Goal: Task Accomplishment & Management: Complete application form

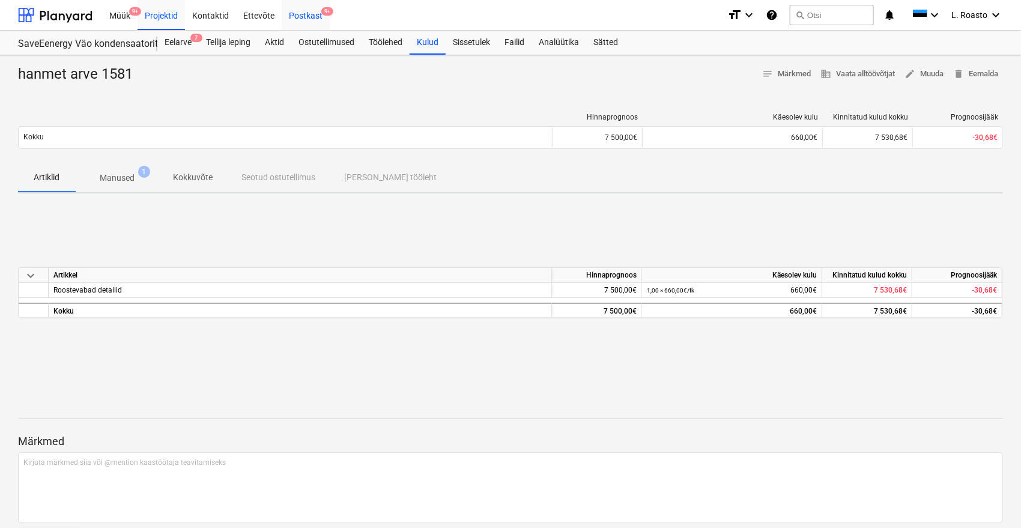
click at [297, 9] on div "Postkast 9+" at bounding box center [306, 14] width 48 height 31
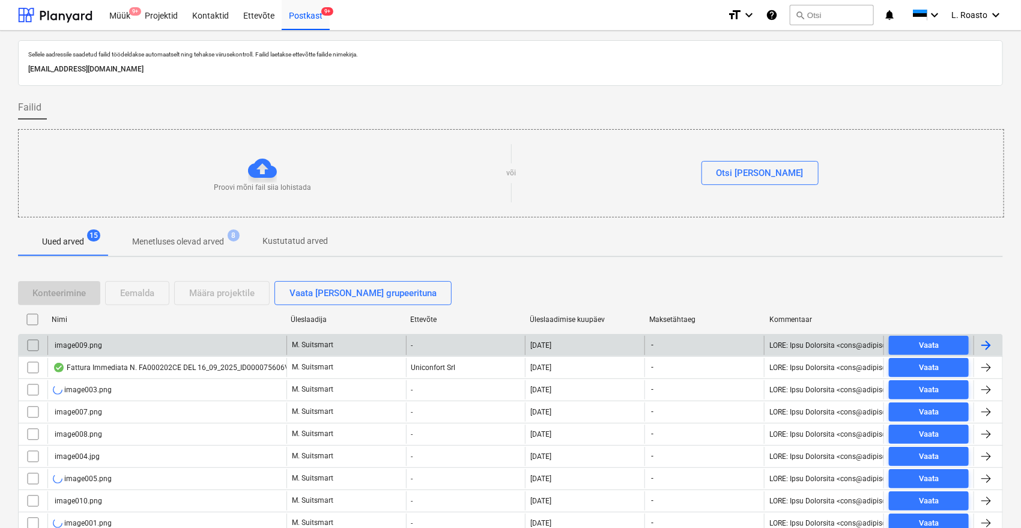
drag, startPoint x: 24, startPoint y: 338, endPoint x: 24, endPoint y: 354, distance: 16.2
click at [24, 338] on input "checkbox" at bounding box center [32, 345] width 19 height 19
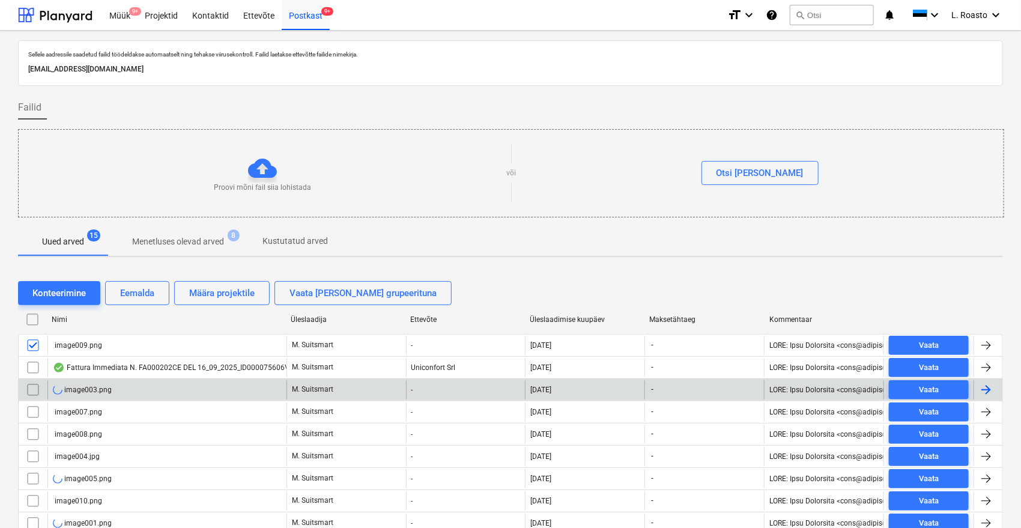
click at [33, 387] on input "checkbox" at bounding box center [32, 389] width 19 height 19
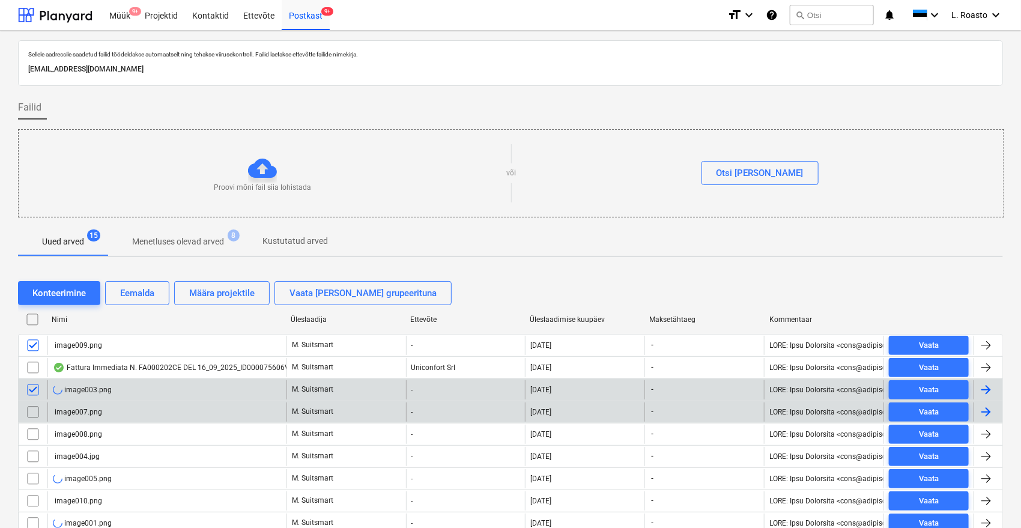
click at [32, 416] on input "checkbox" at bounding box center [32, 411] width 19 height 19
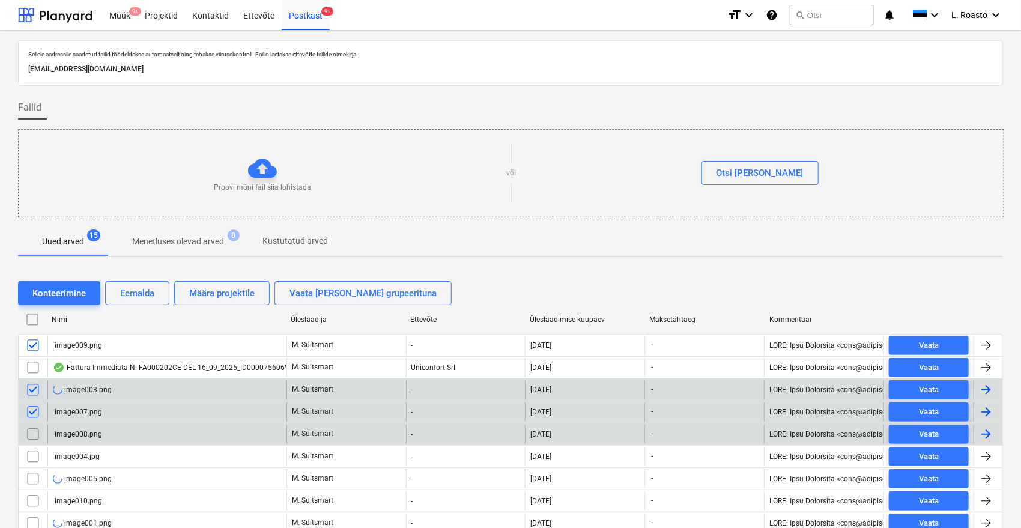
click at [32, 438] on input "checkbox" at bounding box center [32, 434] width 19 height 19
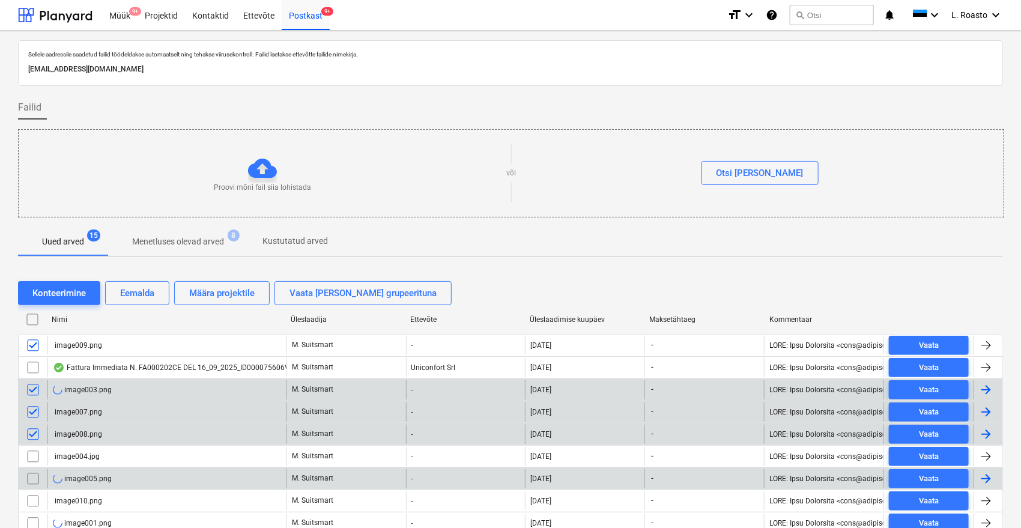
click at [29, 478] on input "checkbox" at bounding box center [32, 478] width 19 height 19
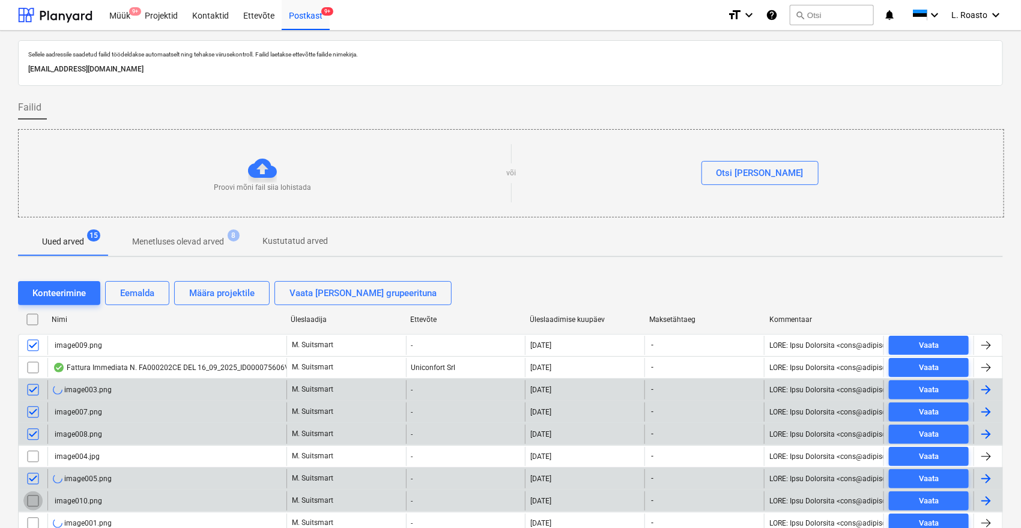
click at [31, 500] on input "checkbox" at bounding box center [32, 500] width 19 height 19
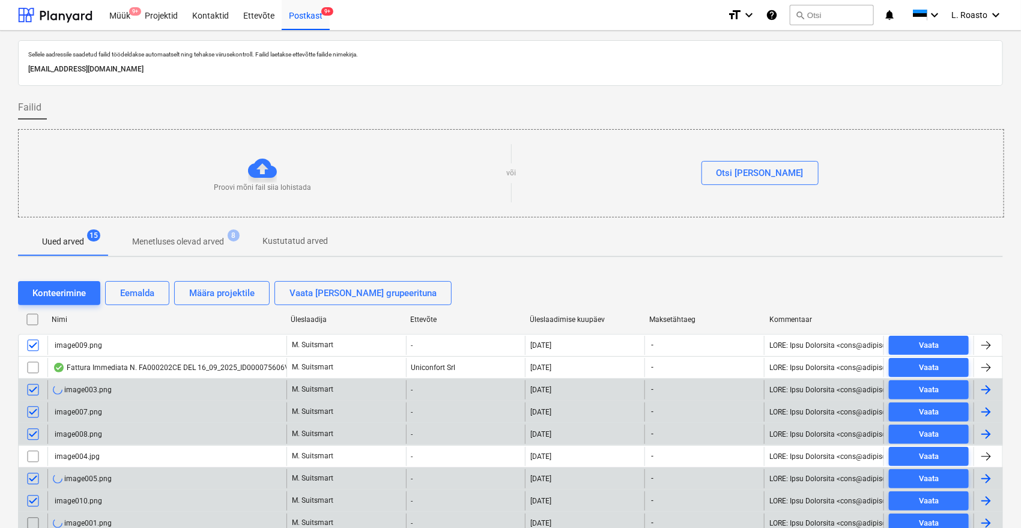
click at [35, 518] on input "checkbox" at bounding box center [32, 522] width 19 height 19
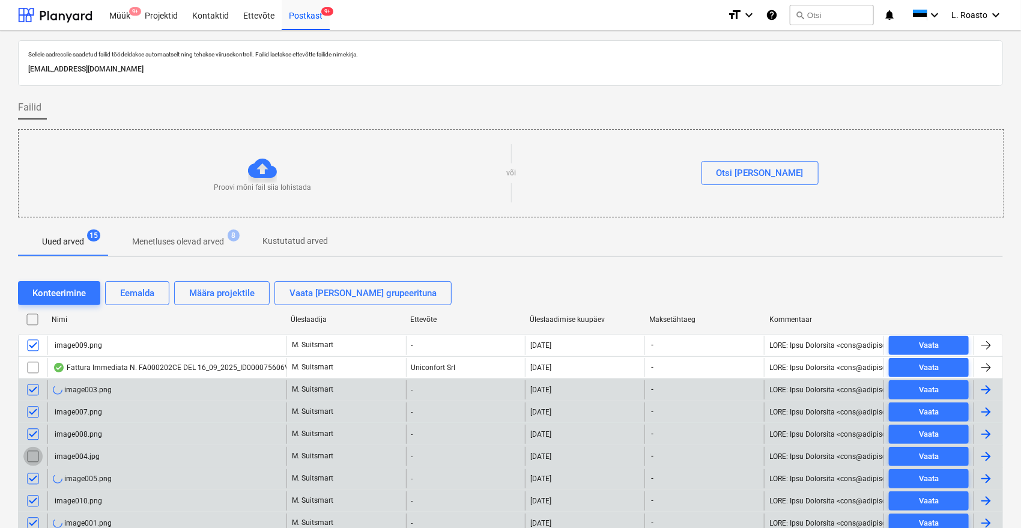
click at [34, 456] on input "checkbox" at bounding box center [32, 456] width 19 height 19
click at [125, 291] on div "Eemalda" at bounding box center [137, 293] width 34 height 16
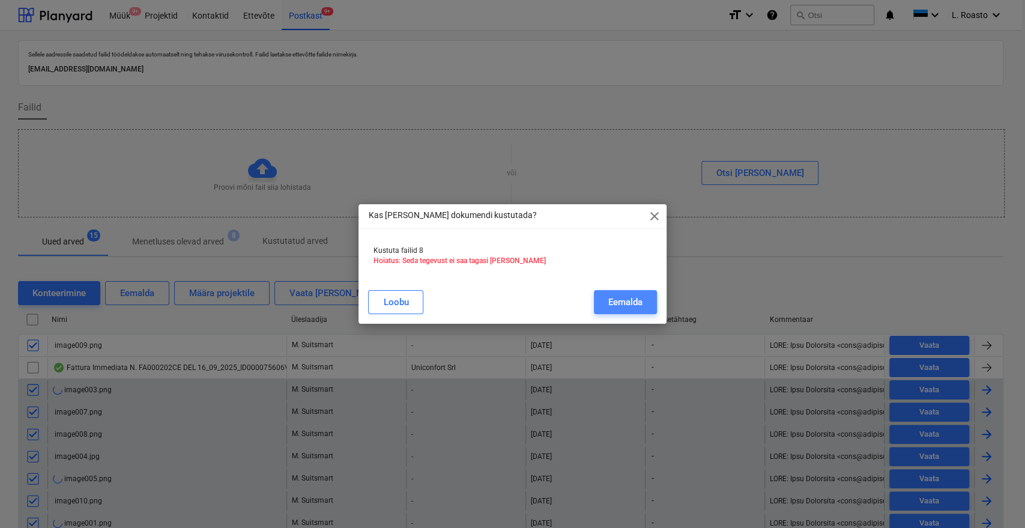
click at [619, 301] on div "Eemalda" at bounding box center [625, 302] width 34 height 16
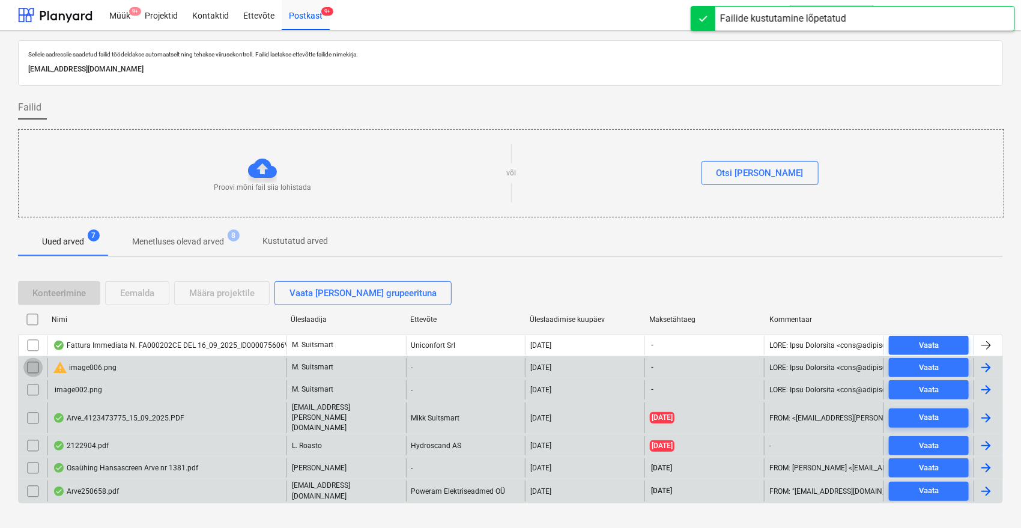
click at [29, 368] on input "checkbox" at bounding box center [32, 367] width 19 height 19
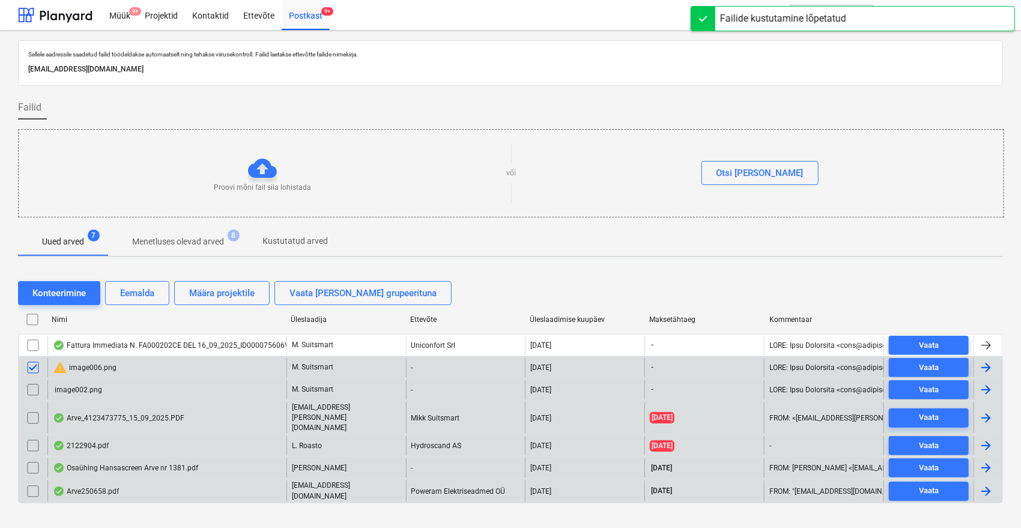
click at [35, 389] on input "checkbox" at bounding box center [32, 389] width 19 height 19
click at [163, 287] on button "Eemalda" at bounding box center [137, 293] width 64 height 24
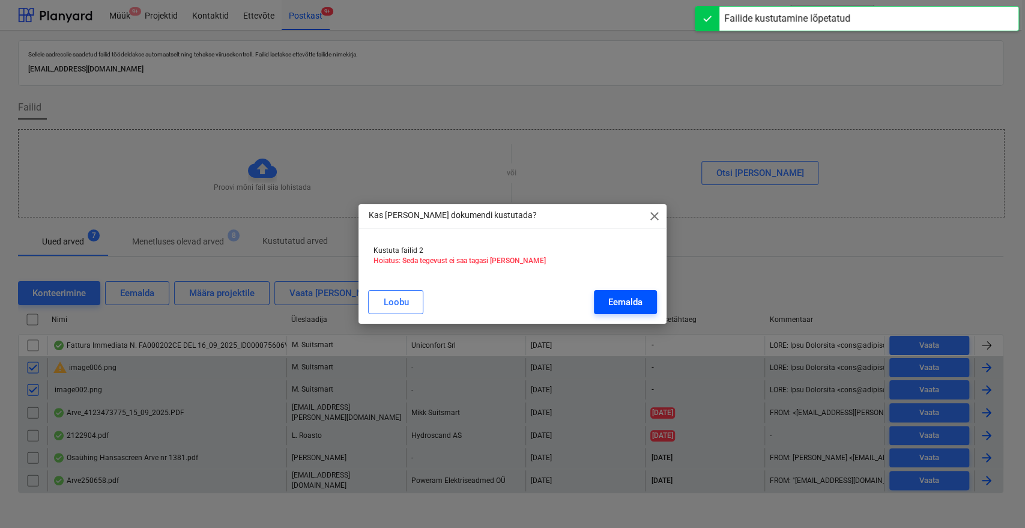
click at [625, 302] on div "Eemalda" at bounding box center [625, 302] width 34 height 16
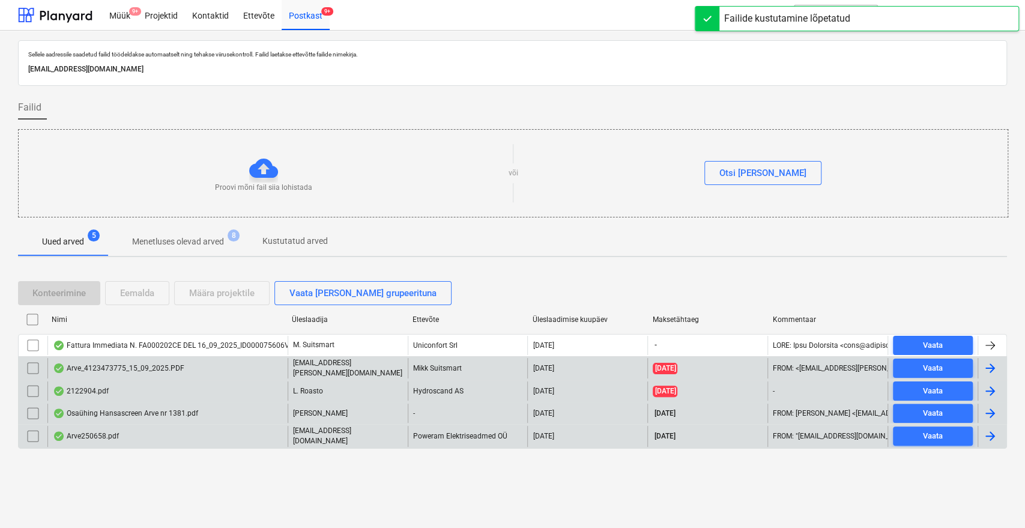
click at [171, 367] on div "Arve_4123473775_15_09_2025.PDF" at bounding box center [119, 368] width 132 height 10
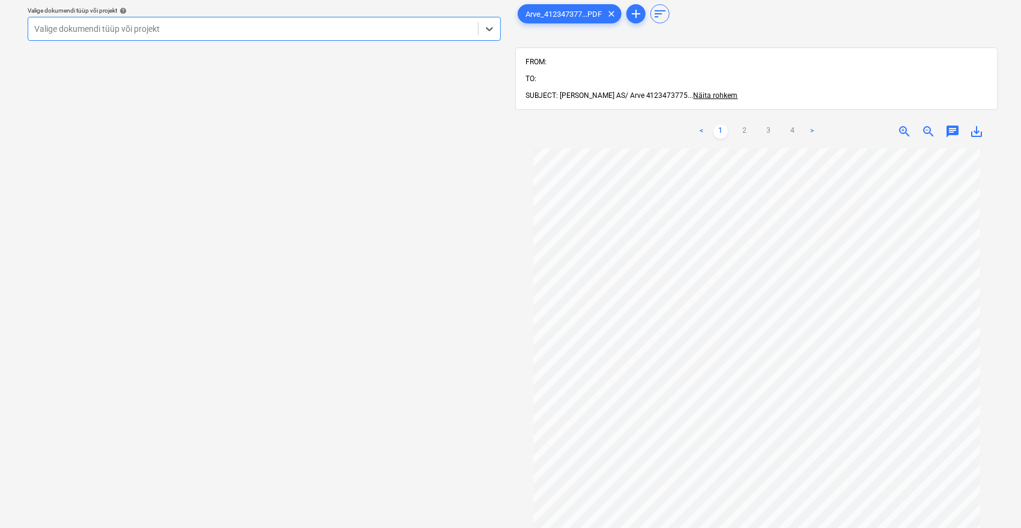
scroll to position [67, 0]
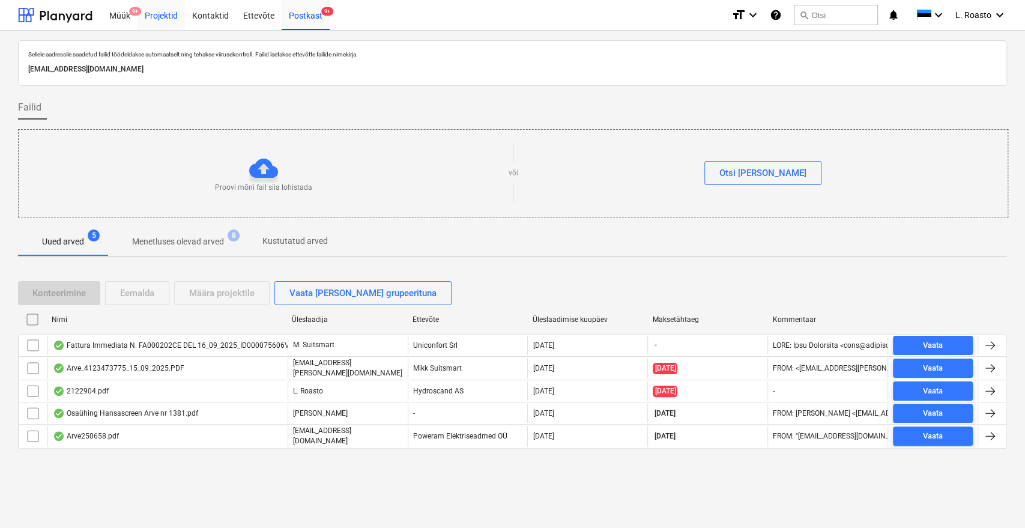
click at [178, 22] on div "Projektid" at bounding box center [161, 14] width 47 height 31
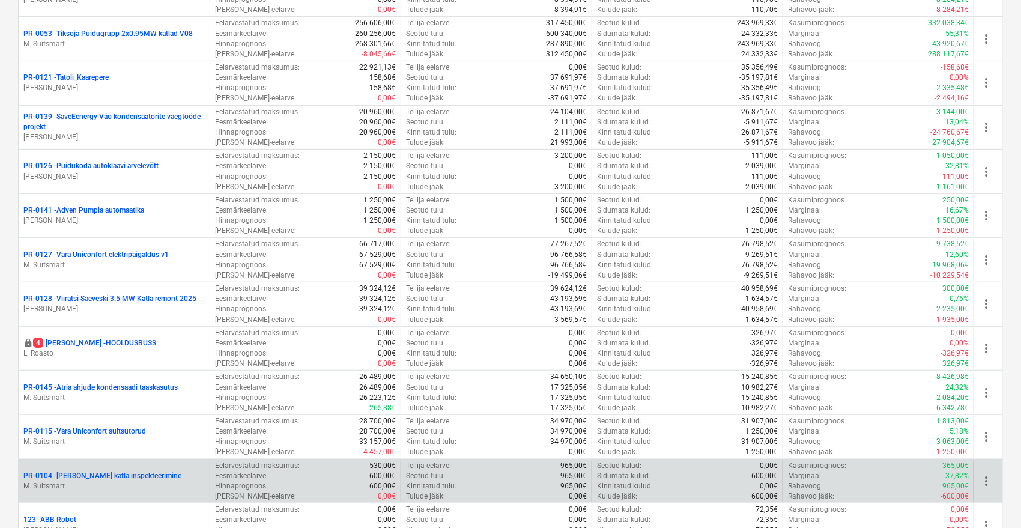
scroll to position [533, 0]
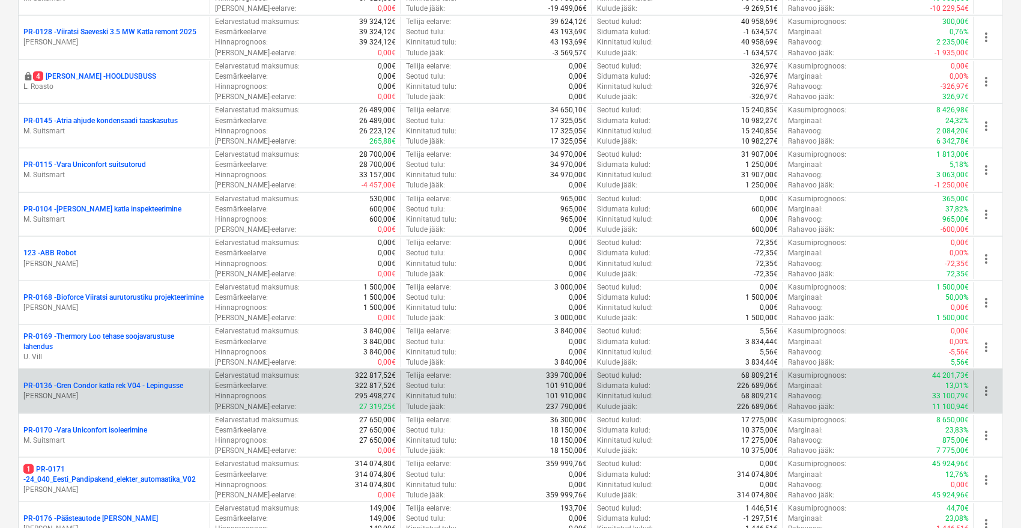
click at [123, 387] on p "PR-0136 - Gren Condor katla rek V04 - Lepingusse" at bounding box center [103, 386] width 160 height 10
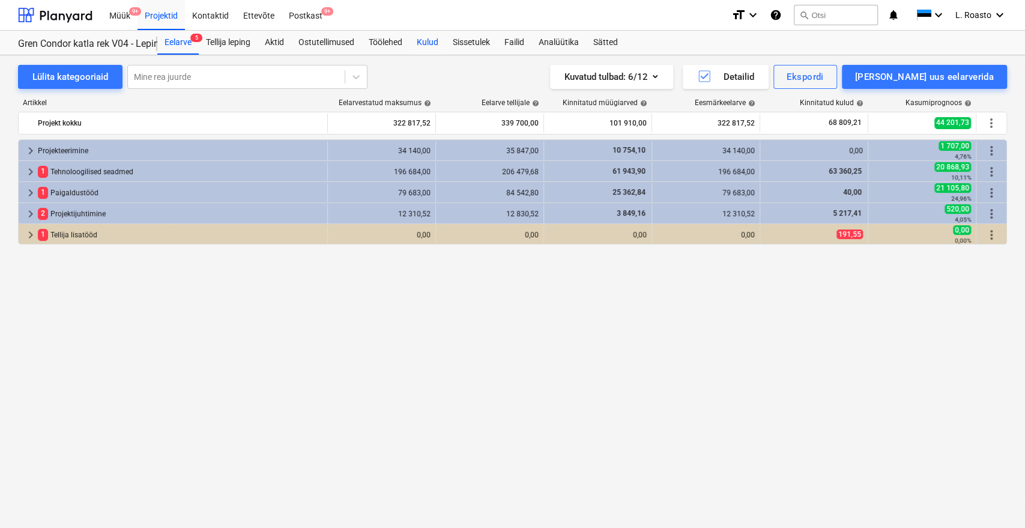
click at [434, 42] on div "Kulud" at bounding box center [428, 43] width 36 height 24
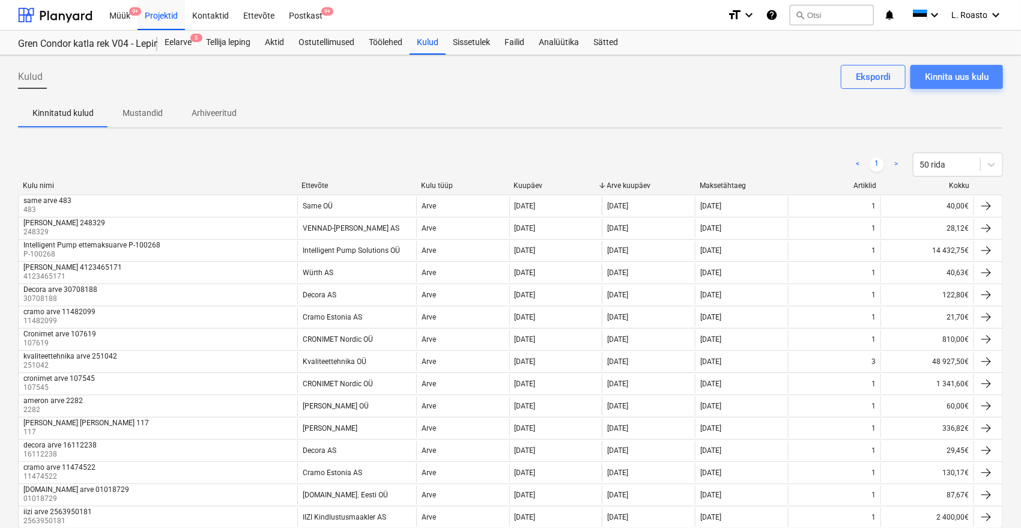
click at [967, 77] on div "Kinnita uus kulu" at bounding box center [957, 77] width 64 height 16
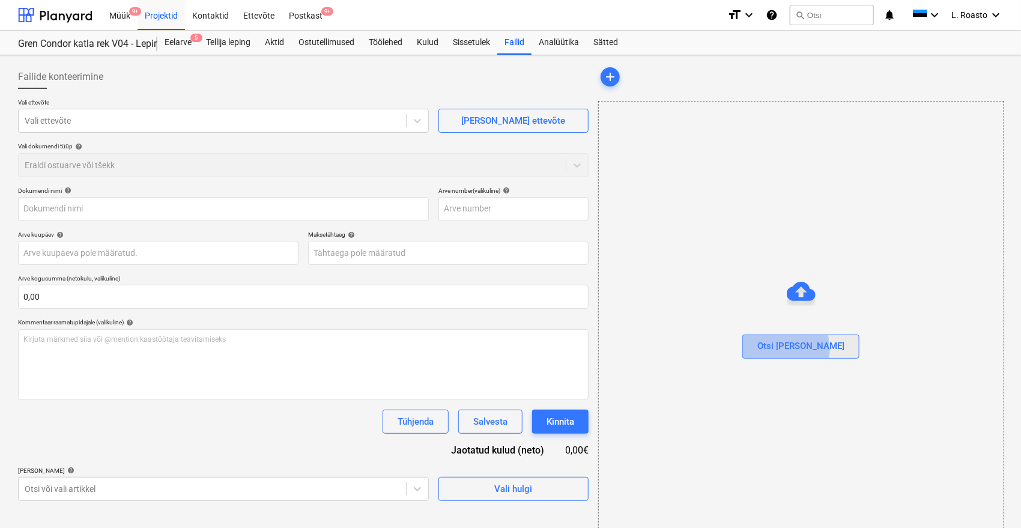
click at [811, 348] on div "Otsi [PERSON_NAME]" at bounding box center [800, 346] width 87 height 16
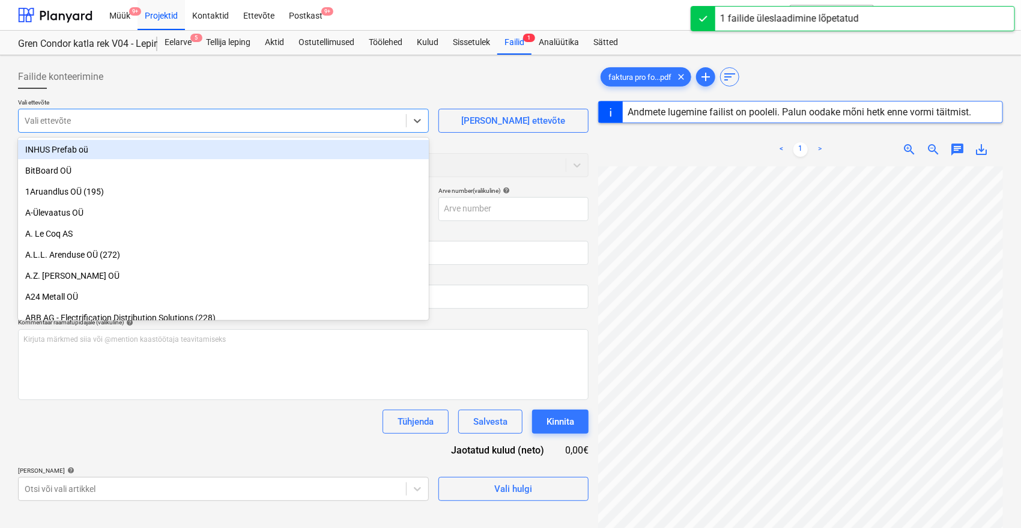
click at [91, 109] on div "Vali ettevõte" at bounding box center [223, 121] width 411 height 24
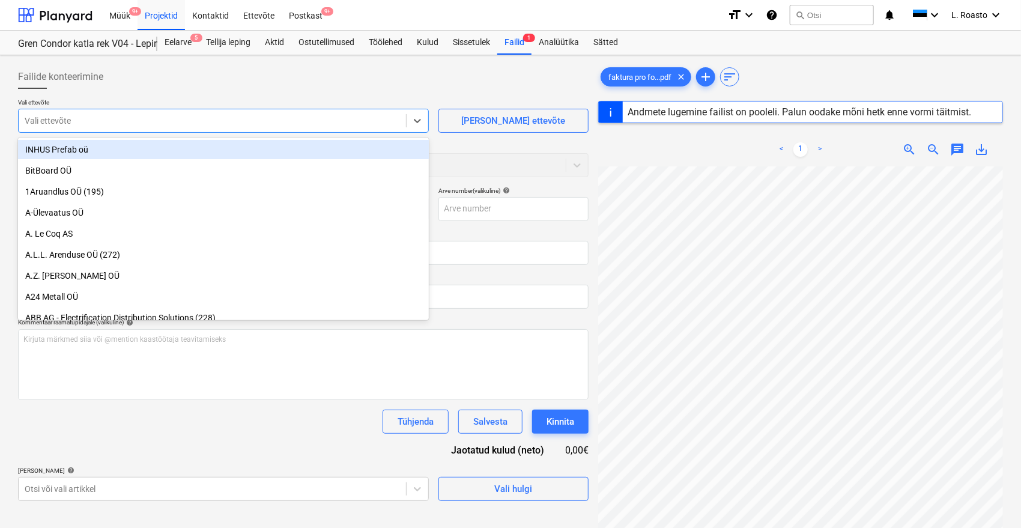
type input "S2505749"
type input "[DATE]"
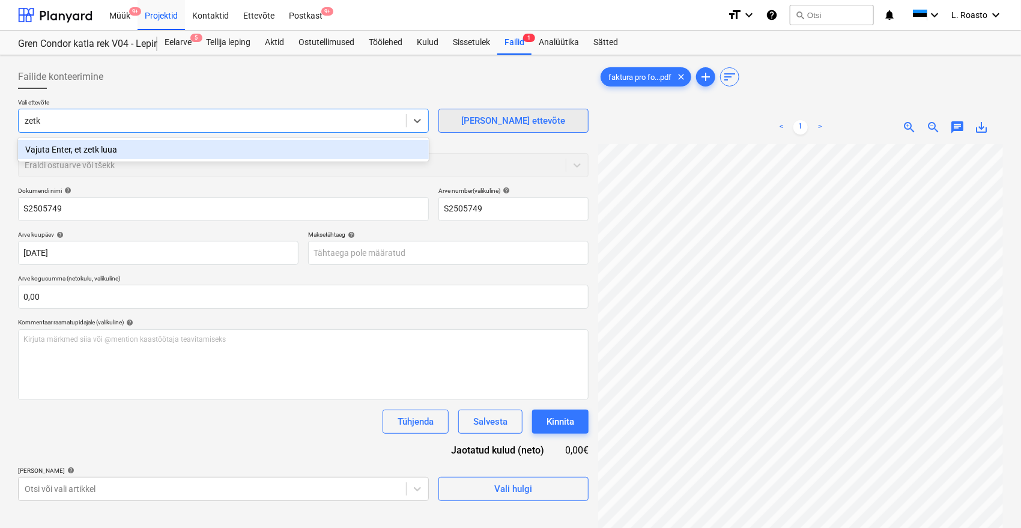
type input "zetk"
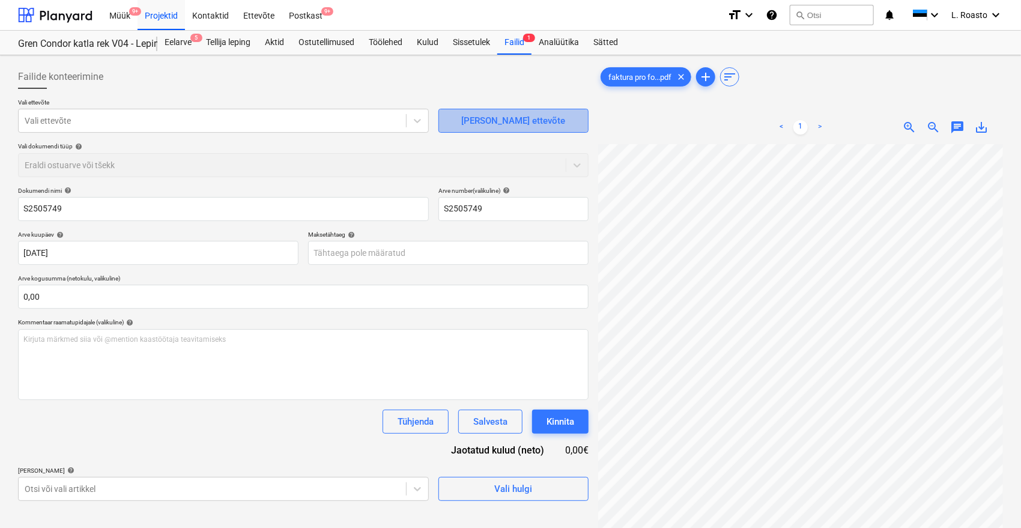
click at [542, 117] on div "[PERSON_NAME] ettevõte" at bounding box center [513, 121] width 104 height 16
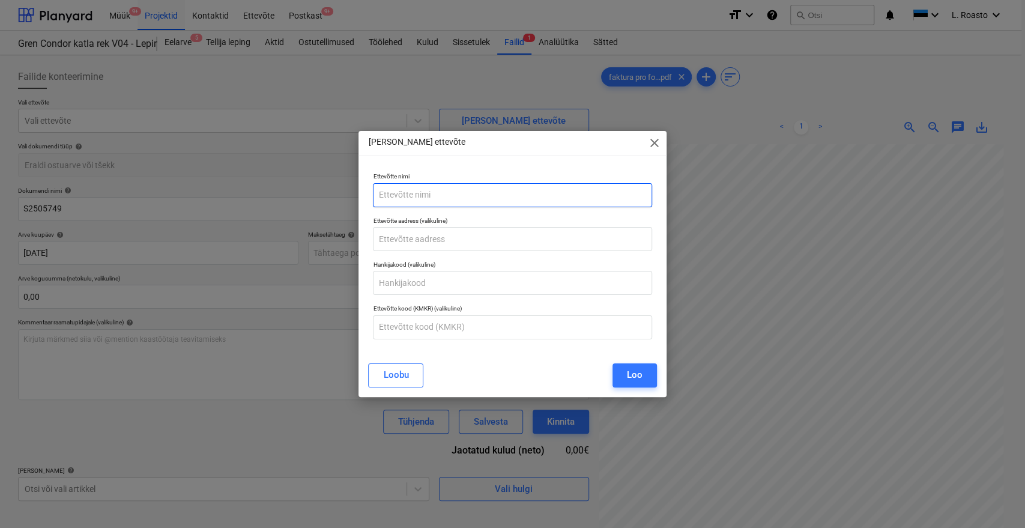
click at [479, 195] on input "text" at bounding box center [512, 195] width 279 height 24
paste input "ZETKAMA Sp. z o. o."
type input "ZETKAMA Sp. z o. o."
click at [638, 374] on div "Loo" at bounding box center [635, 375] width 16 height 16
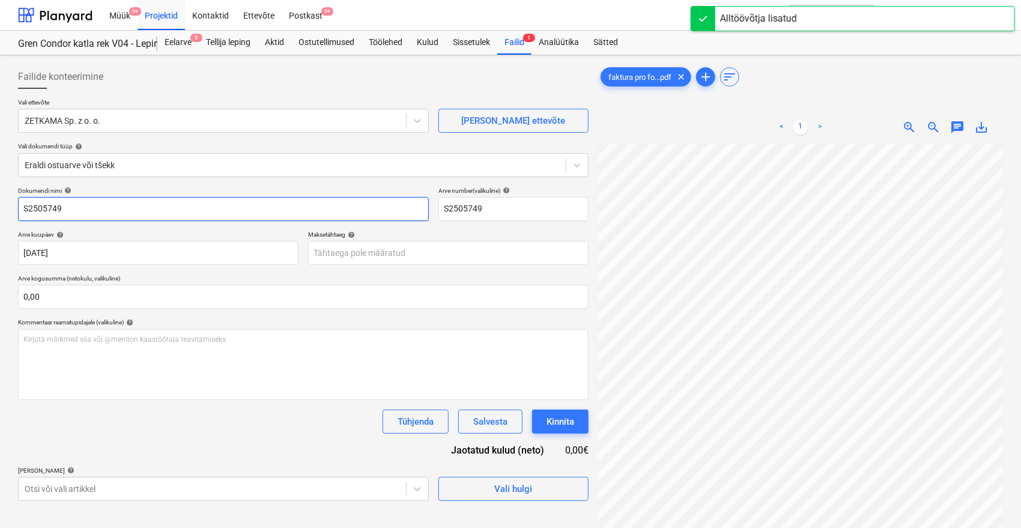
click at [22, 208] on input "S2505749" at bounding box center [223, 209] width 411 height 24
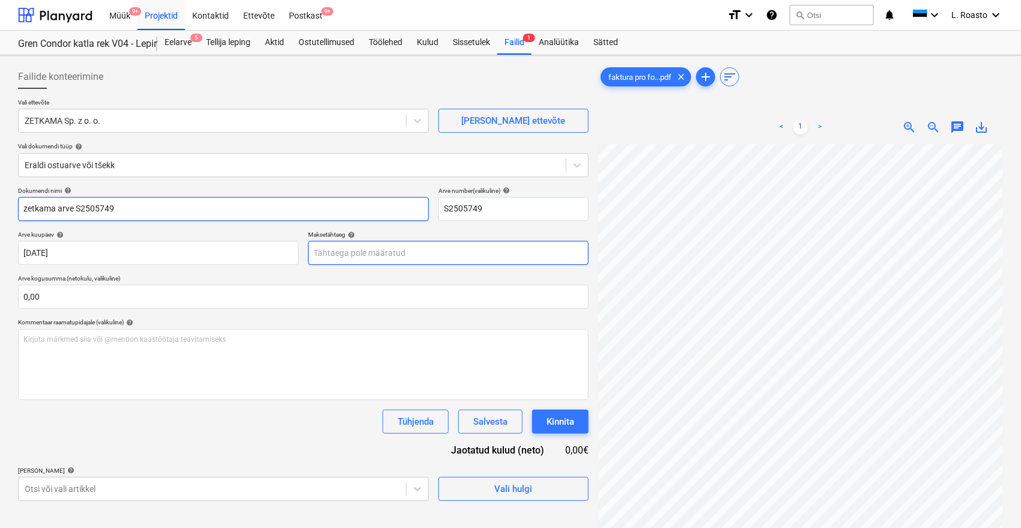
type input "zetkama arve S2505749"
click at [428, 243] on body "Müük 9+ Projektid Kontaktid Ettevõte Postkast 9+ format_size keyboard_arrow_dow…" at bounding box center [510, 264] width 1021 height 528
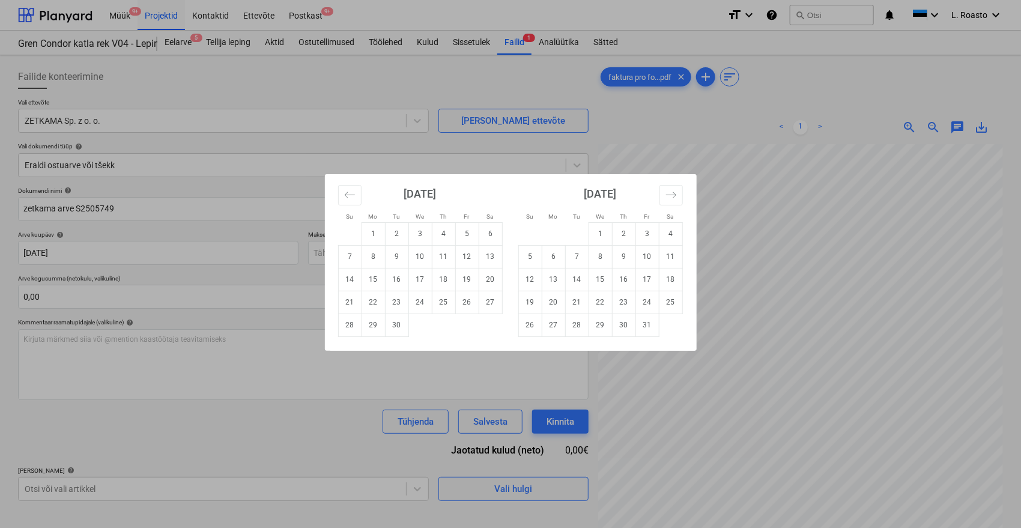
click at [220, 253] on div "Su Mo Tu We Th Fr Sa Su Mo Tu We Th Fr Sa [DATE] 1 2 3 4 5 6 7 8 9 10 11 12 13 …" at bounding box center [510, 264] width 1021 height 528
click at [253, 247] on body "Müük 9+ Projektid Kontaktid Ettevõte Postkast 9+ format_size keyboard_arrow_dow…" at bounding box center [510, 264] width 1021 height 528
click at [373, 280] on td "15" at bounding box center [373, 279] width 23 height 23
type input "[DATE]"
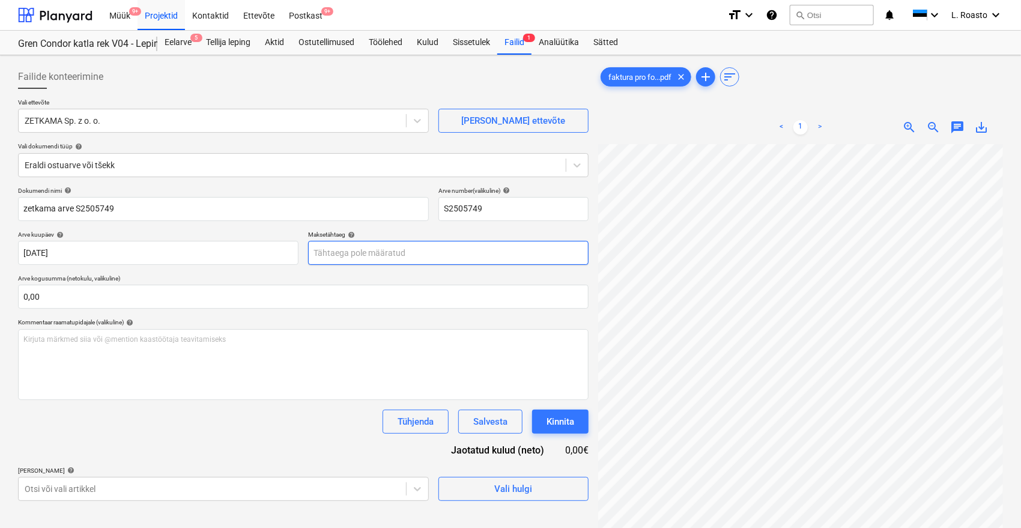
click at [404, 252] on body "Müük 9+ Projektid Kontaktid Ettevõte Postkast 9+ format_size keyboard_arrow_dow…" at bounding box center [510, 264] width 1021 height 528
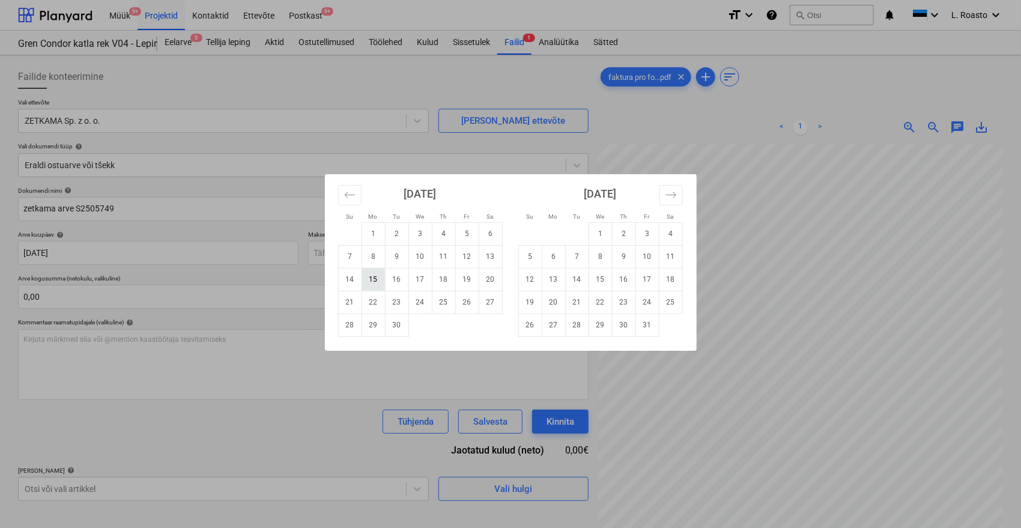
click at [376, 279] on td "15" at bounding box center [373, 279] width 23 height 23
type input "[DATE]"
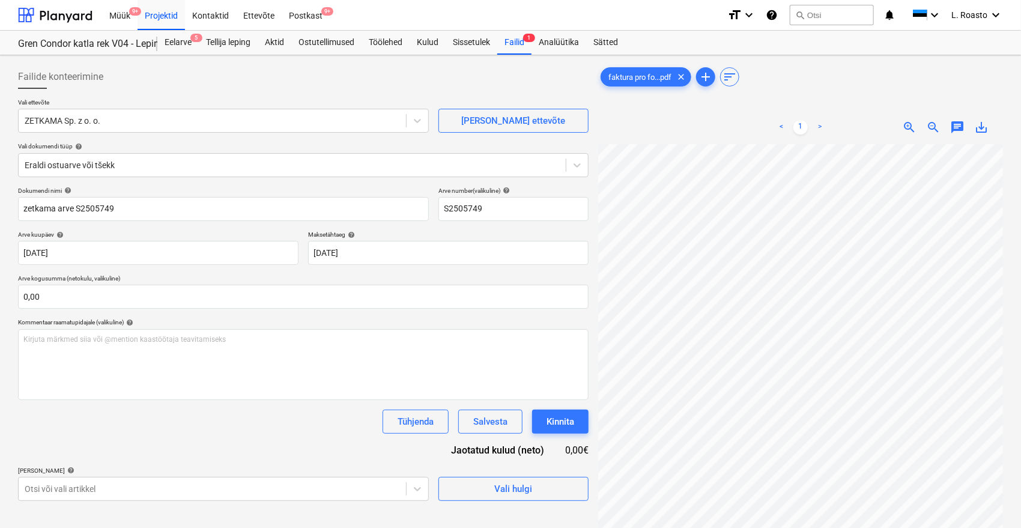
click at [120, 428] on div "Tühjenda Salvesta Kinnita" at bounding box center [303, 422] width 571 height 24
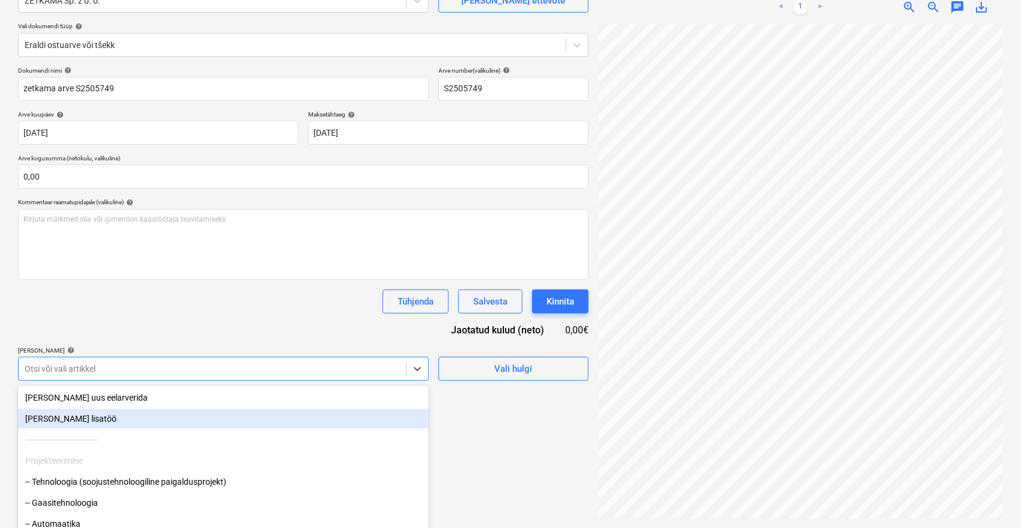
scroll to position [160, 0]
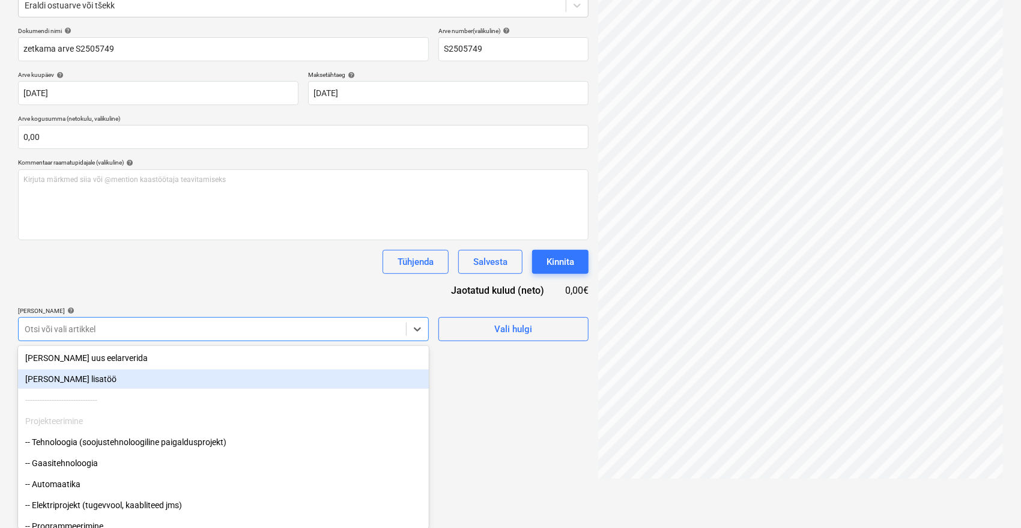
click at [141, 368] on body "Müük 9+ Projektid Kontaktid Ettevõte Postkast 9+ format_size keyboard_arrow_dow…" at bounding box center [510, 104] width 1021 height 528
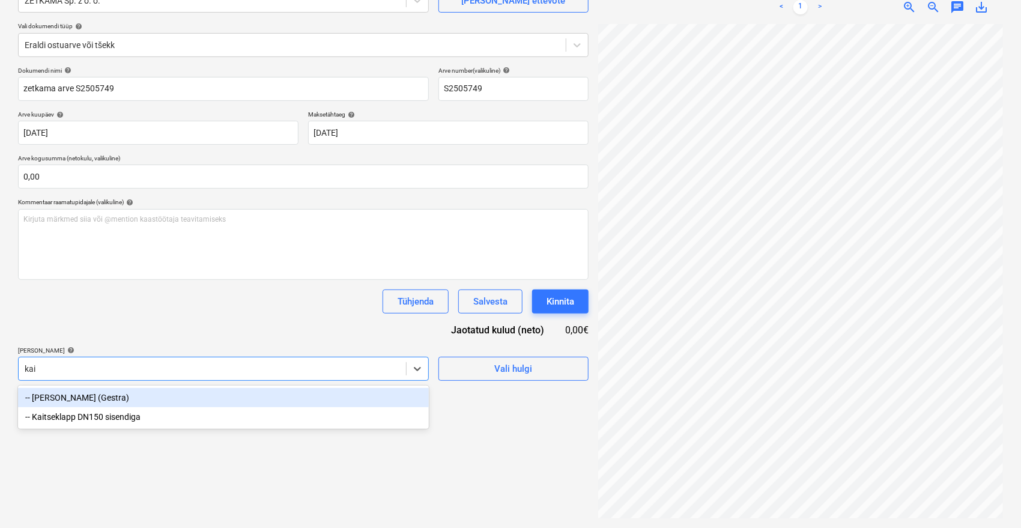
scroll to position [120, 0]
type input "kait"
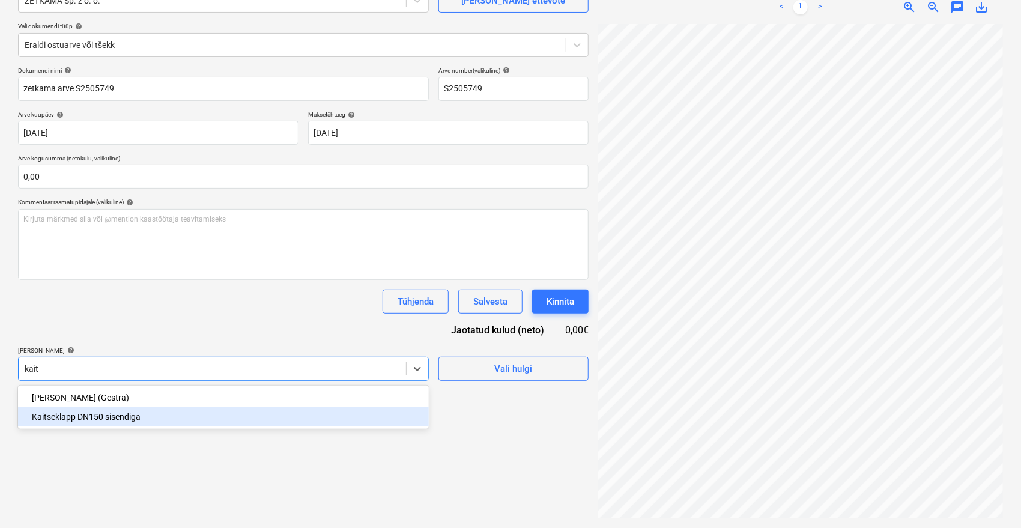
click at [139, 416] on div "-- Kaitseklapp DN150 sisendiga" at bounding box center [223, 416] width 411 height 19
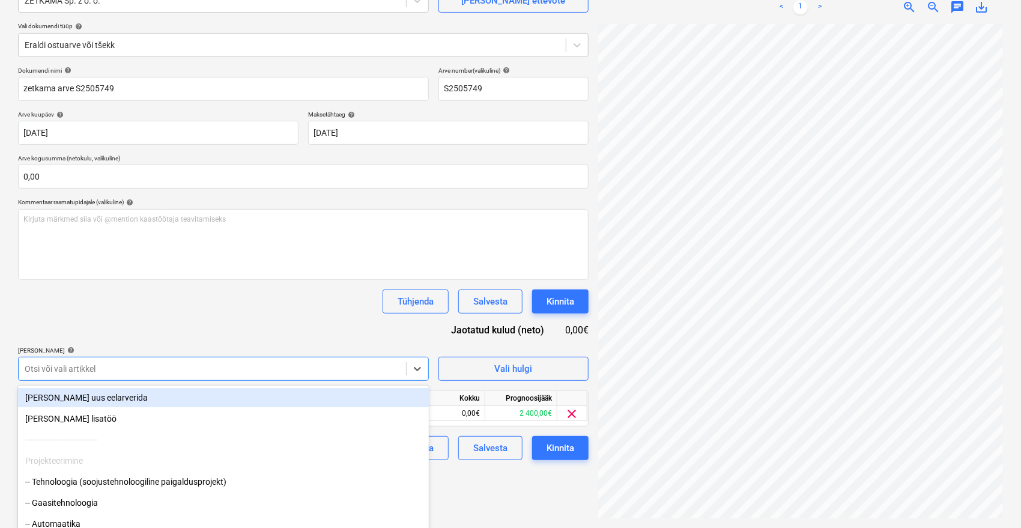
click at [213, 336] on div "Dokumendi nimi help zetkama arve S2505749 Arve number (valikuline) help S250574…" at bounding box center [303, 263] width 571 height 393
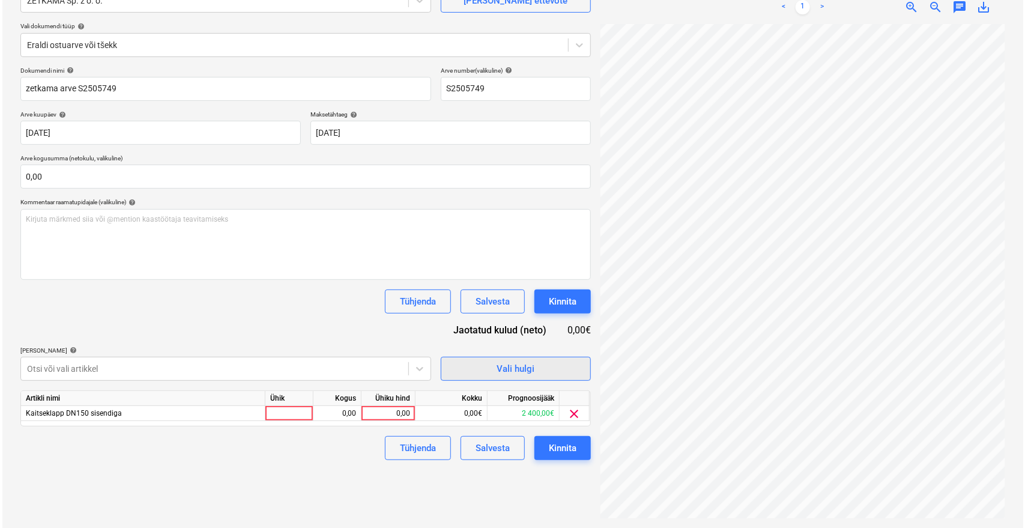
scroll to position [6, 48]
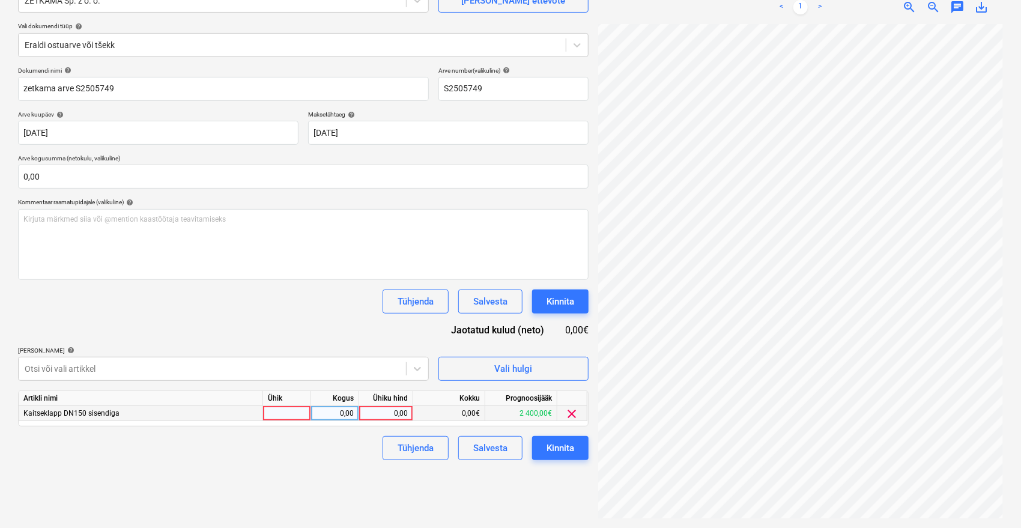
click at [389, 413] on div "0,00" at bounding box center [386, 413] width 44 height 15
type input "2058"
click at [298, 524] on div "Failide konteerimine Vali ettevõte ZETKAMA Sp. z o. o. [PERSON_NAME] uus ettevõ…" at bounding box center [510, 231] width 1021 height 593
click at [556, 445] on div "Kinnita" at bounding box center [561, 448] width 28 height 16
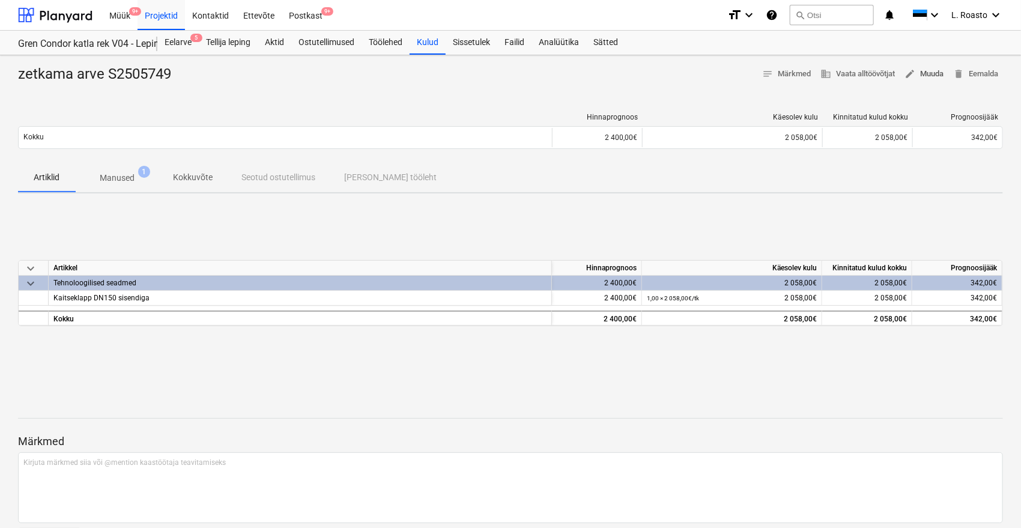
click at [931, 71] on span "edit Muuda" at bounding box center [923, 74] width 39 height 14
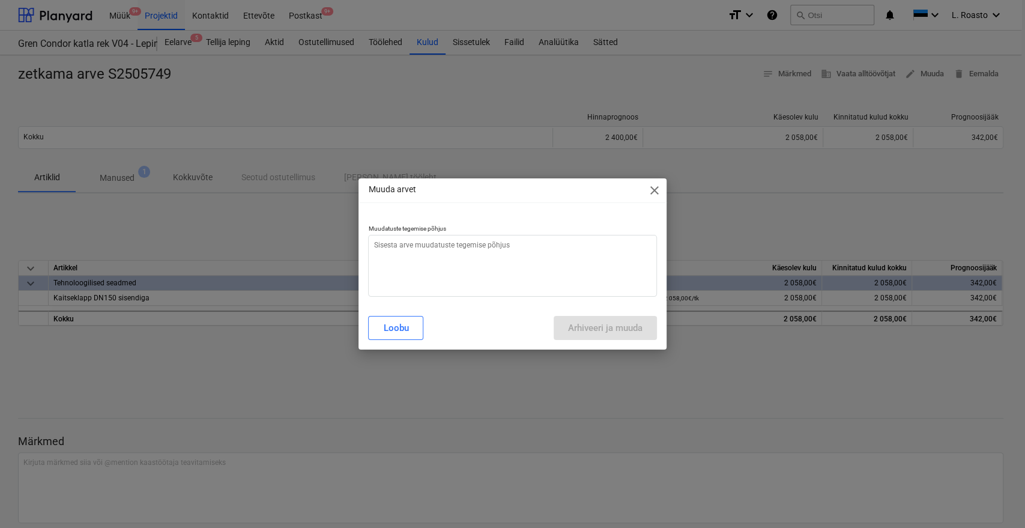
type textarea "x"
click at [377, 245] on textarea at bounding box center [512, 266] width 288 height 62
type textarea "v"
type textarea "x"
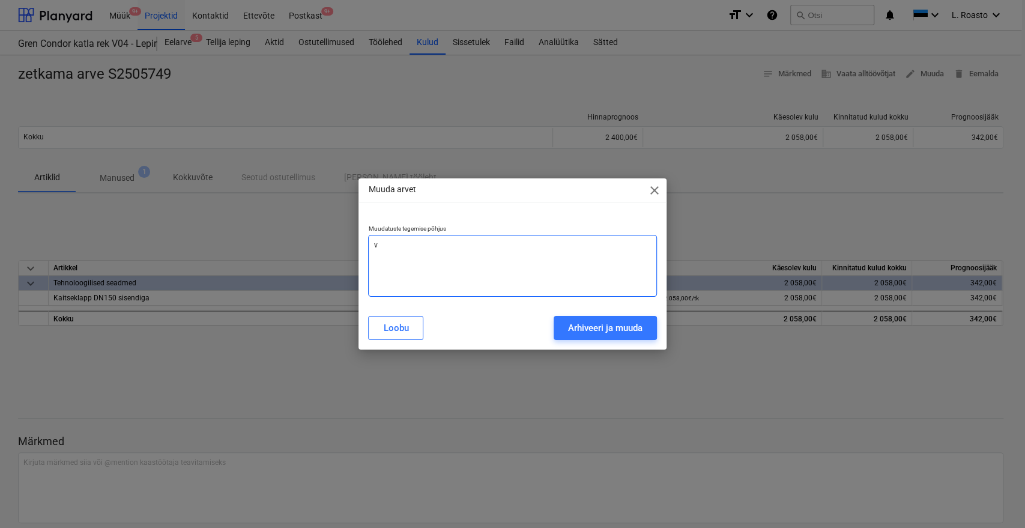
type textarea "va"
type textarea "x"
type textarea "val"
type textarea "x"
type textarea "vale"
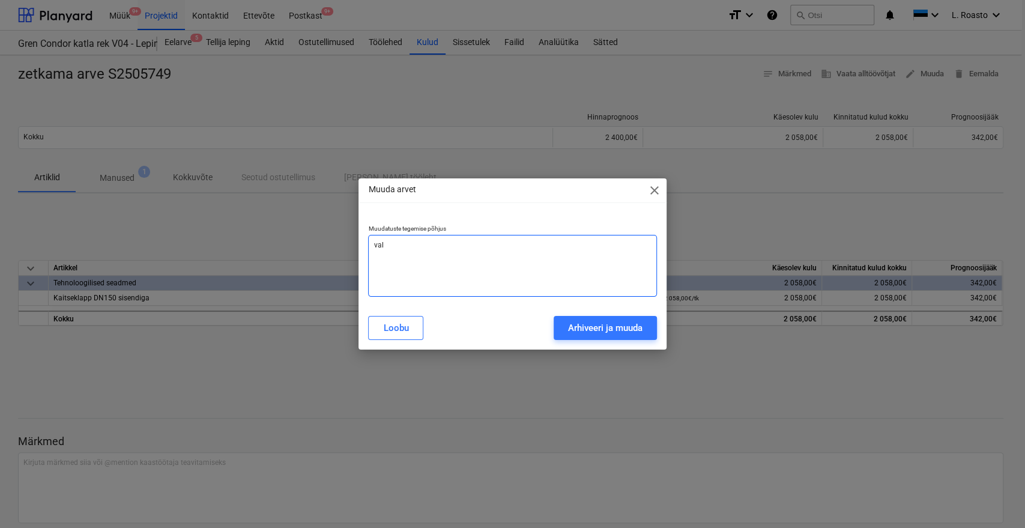
type textarea "x"
type textarea "[PERSON_NAME]"
type textarea "x"
type textarea "valest"
type textarea "x"
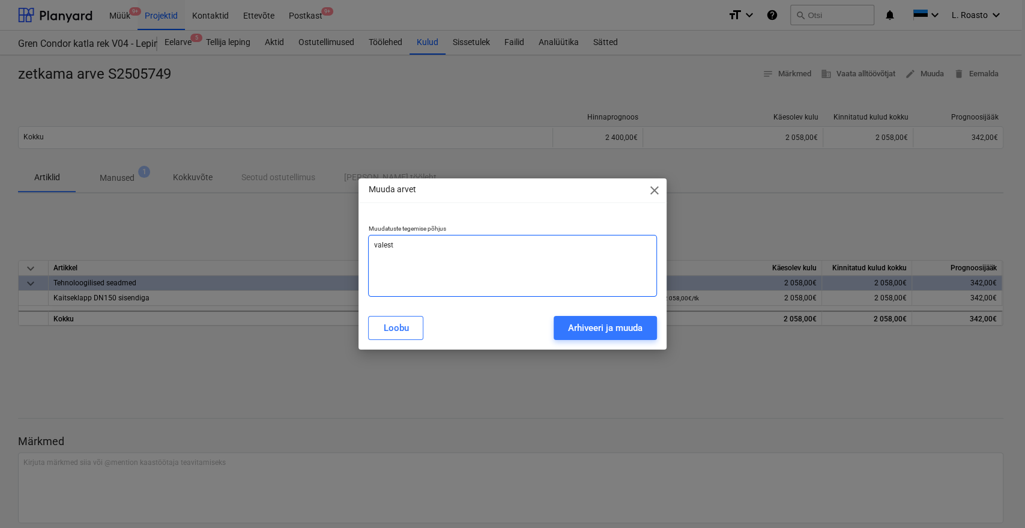
type textarea "valesti"
type textarea "x"
type textarea "valesti"
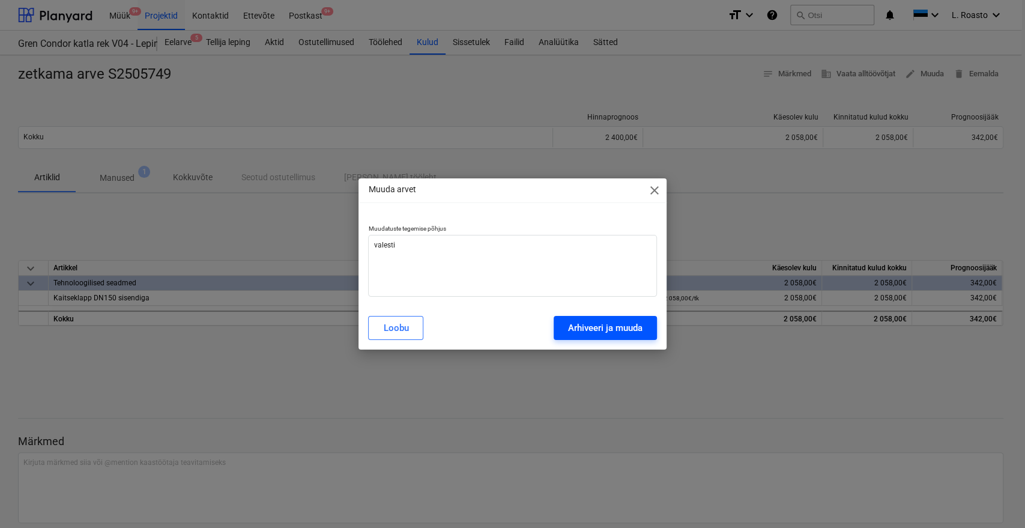
click at [584, 319] on button "Arhiveeri ja muuda" at bounding box center [605, 328] width 103 height 24
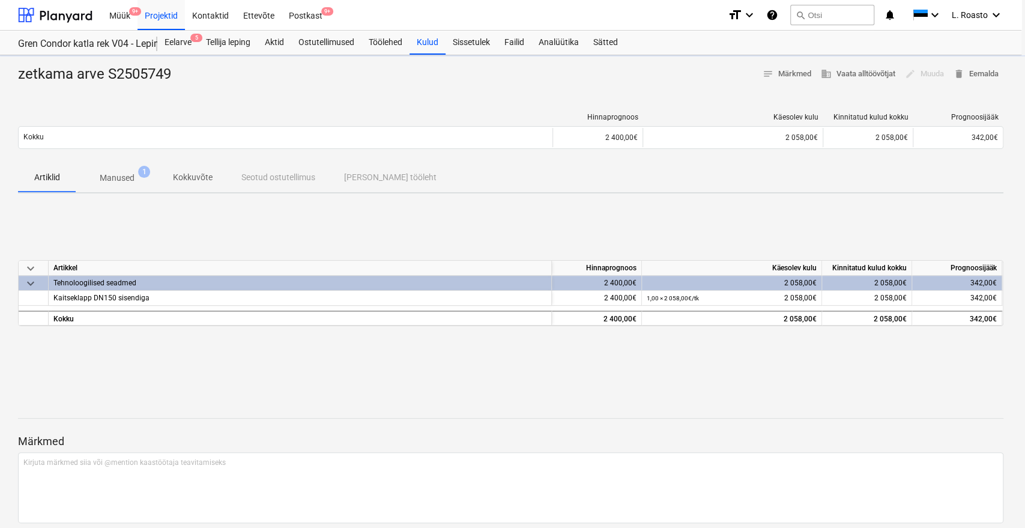
type textarea "x"
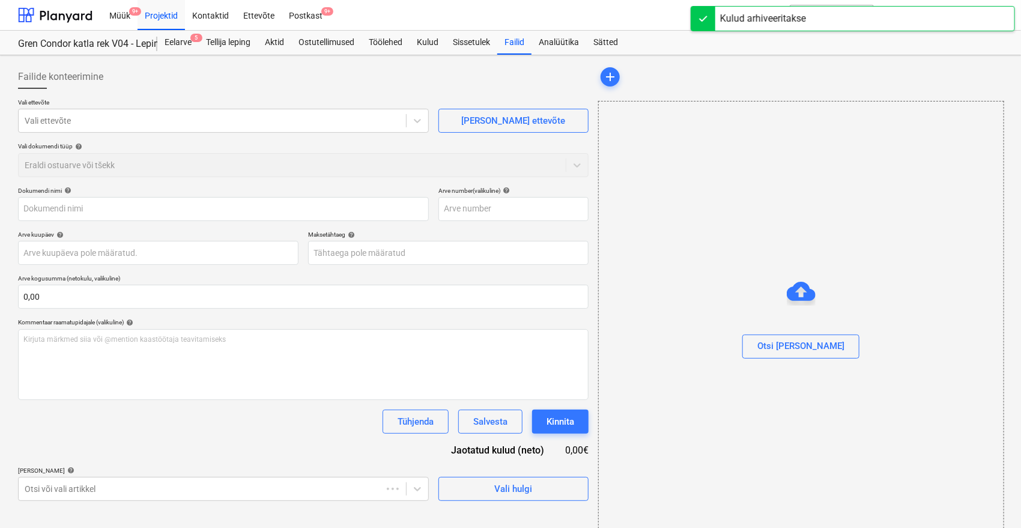
type input "zetkama arve S2505749"
type input "S2505749"
type input "[DATE]"
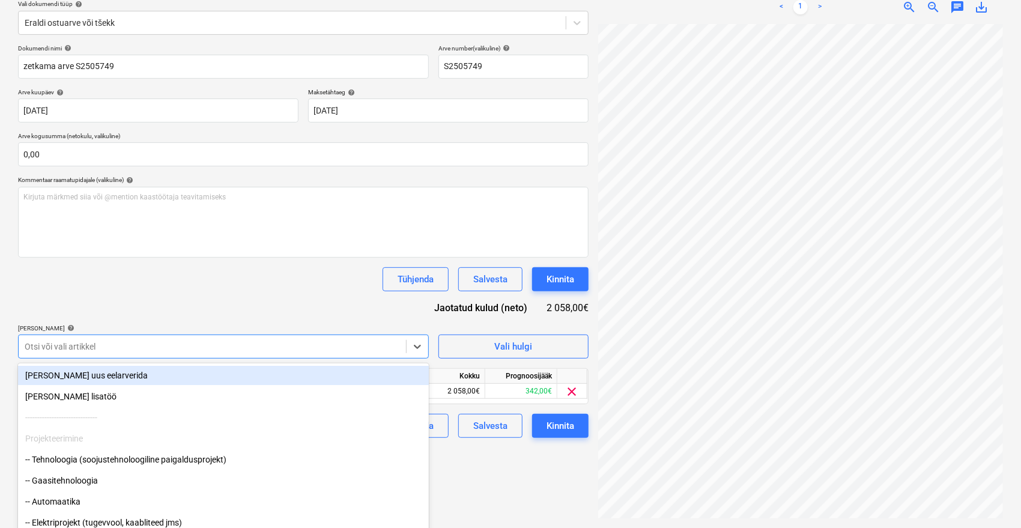
click at [163, 347] on body "Müük 9+ Projektid Kontaktid Ettevõte Postkast 9+ format_size keyboard_arrow_dow…" at bounding box center [510, 122] width 1021 height 528
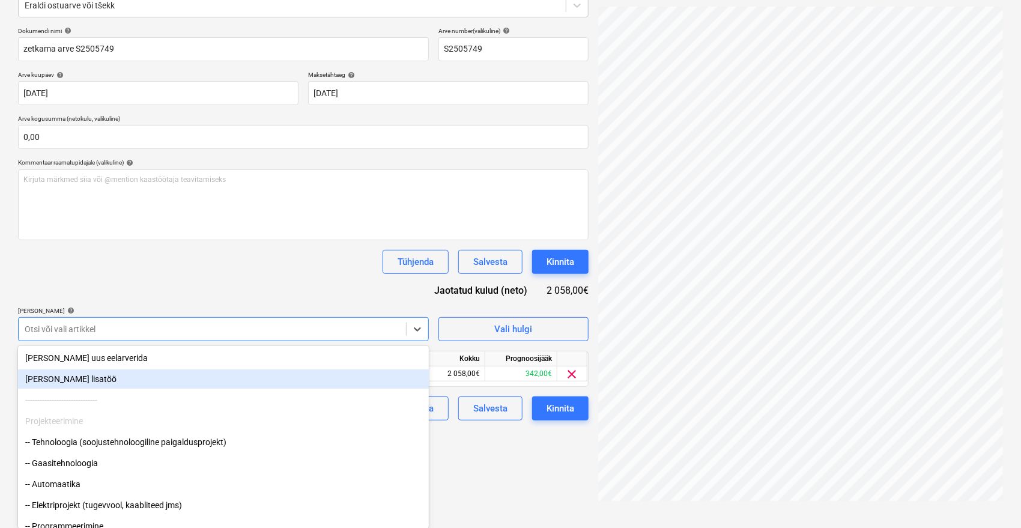
click at [65, 378] on div "[PERSON_NAME] lisatöö" at bounding box center [223, 378] width 411 height 19
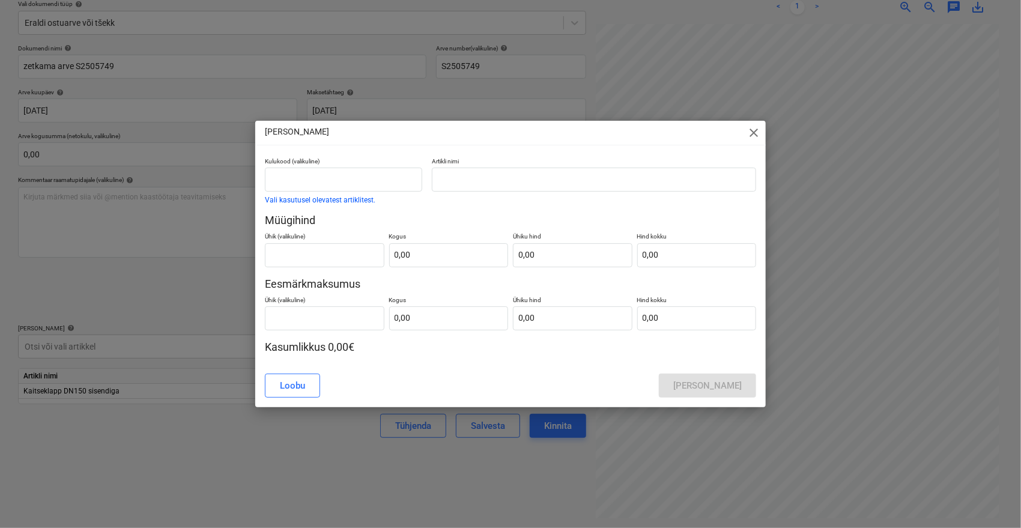
scroll to position [142, 0]
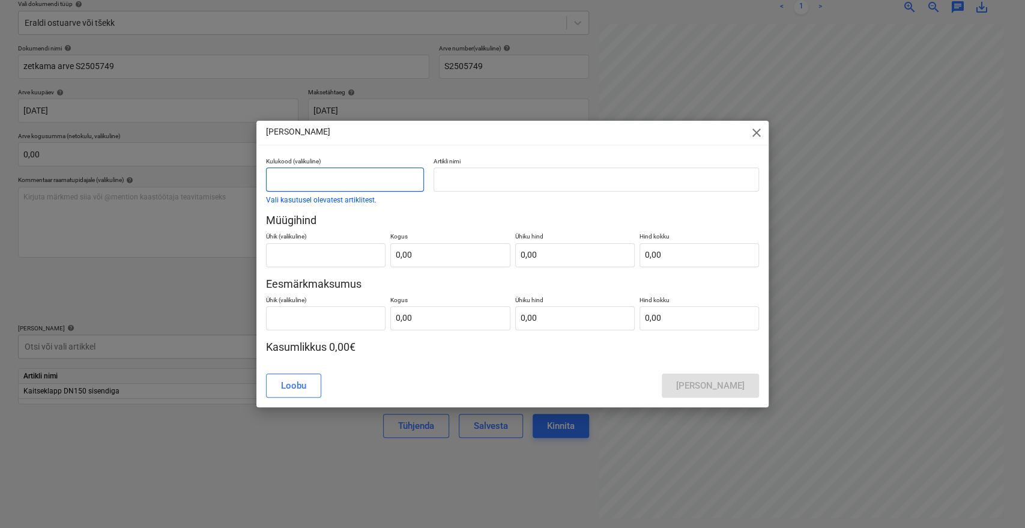
click at [345, 175] on input "text" at bounding box center [345, 180] width 158 height 24
type input "lisamüük"
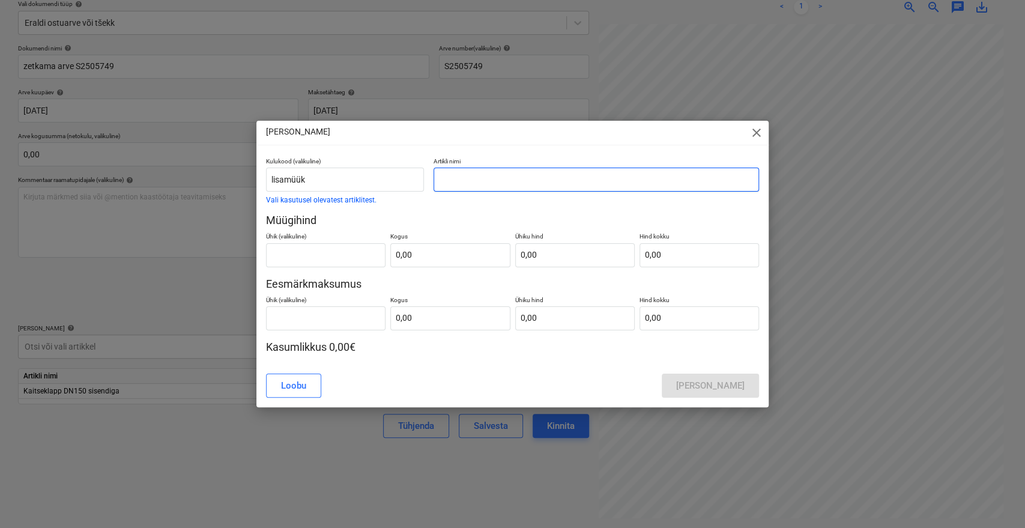
click at [519, 186] on input "text" at bounding box center [597, 180] width 326 height 24
type input "arveldame eraldi?"
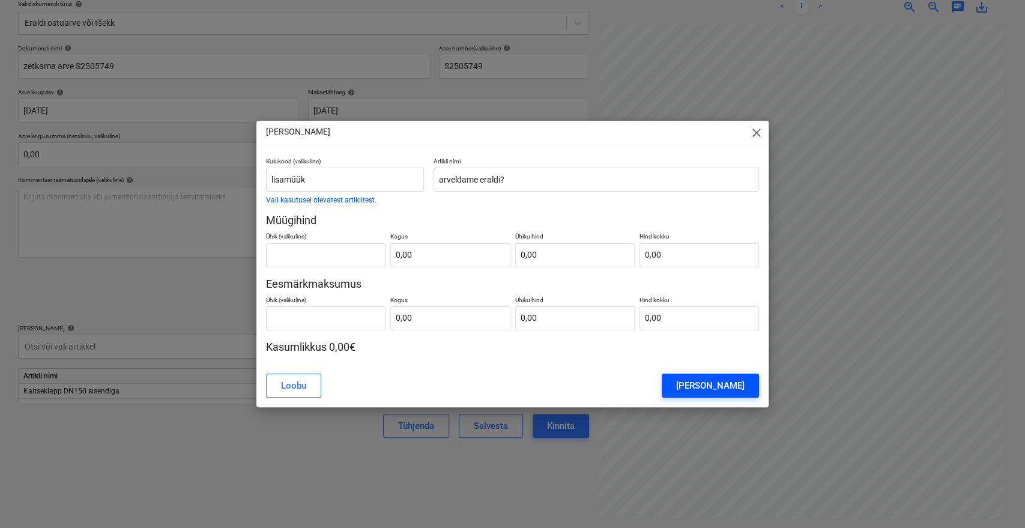
click at [711, 384] on div "[PERSON_NAME]" at bounding box center [710, 386] width 68 height 16
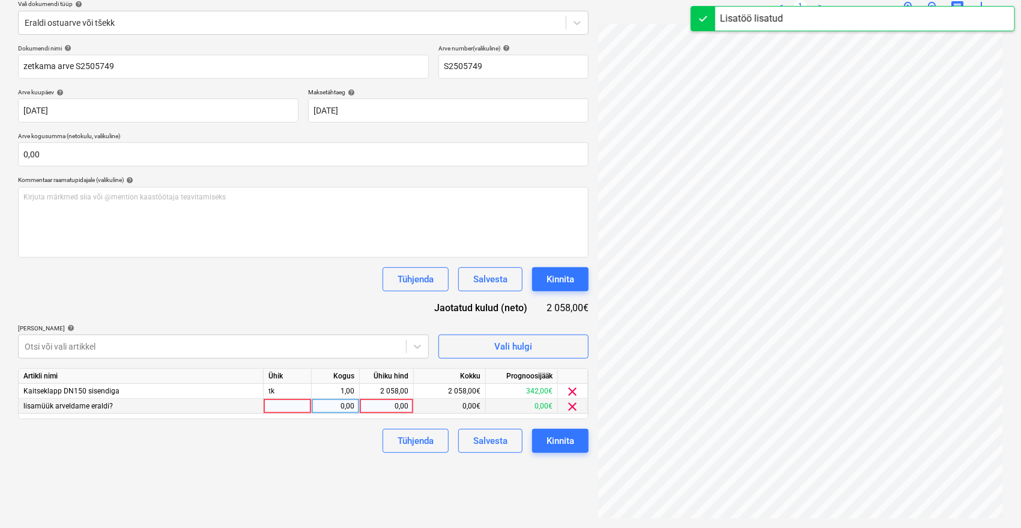
click at [392, 407] on div "0,00" at bounding box center [387, 406] width 44 height 15
type input "2058"
click at [298, 450] on div "Tühjenda Salvesta Kinnita" at bounding box center [303, 441] width 571 height 24
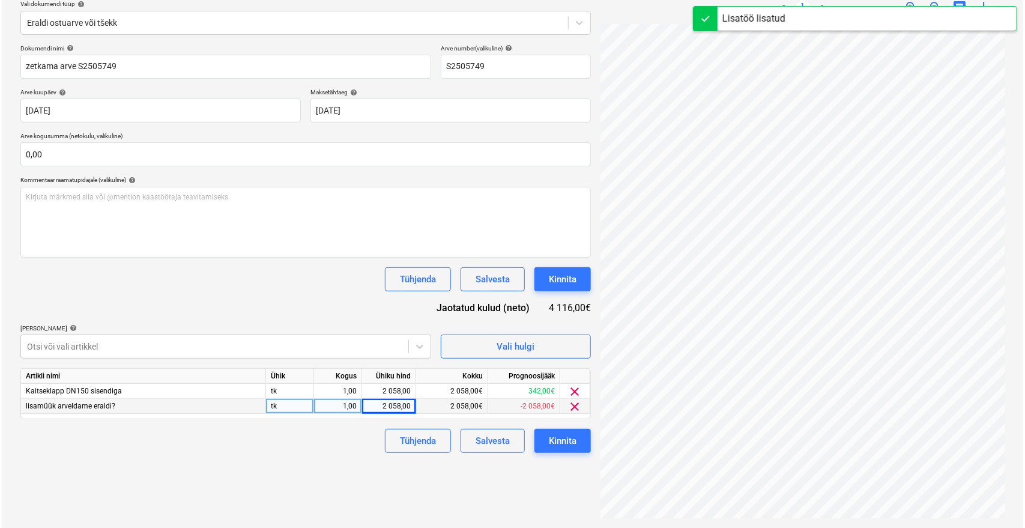
scroll to position [16, 48]
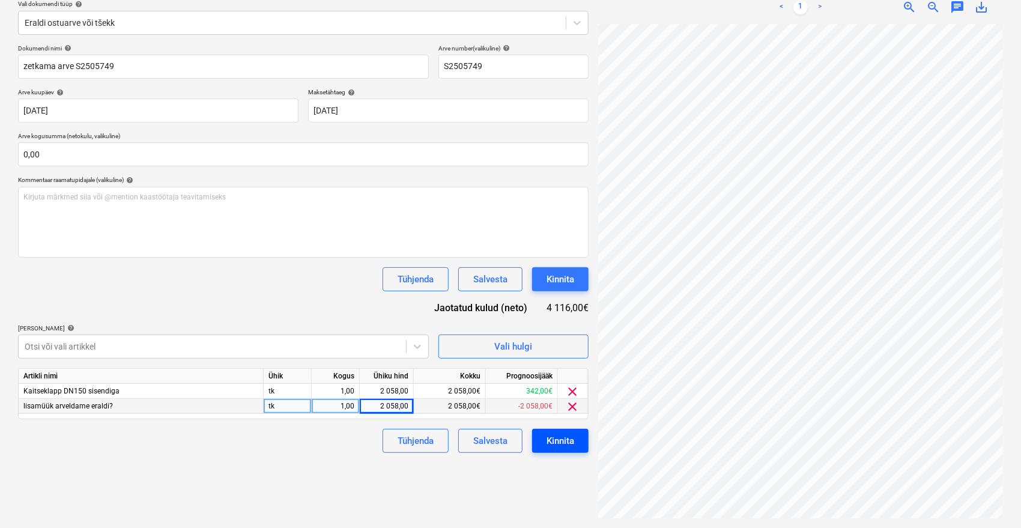
click at [562, 438] on div "Kinnita" at bounding box center [561, 441] width 28 height 16
